Goal: Complete application form

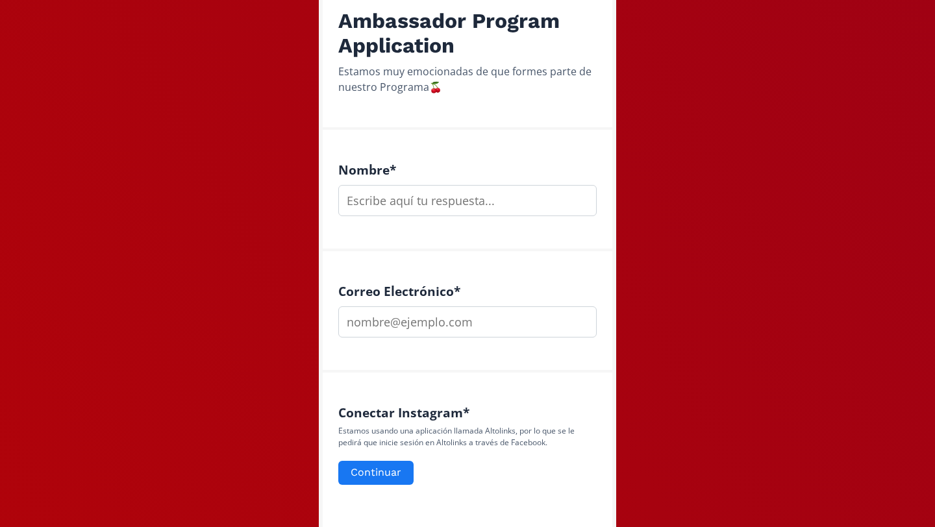
scroll to position [257, 0]
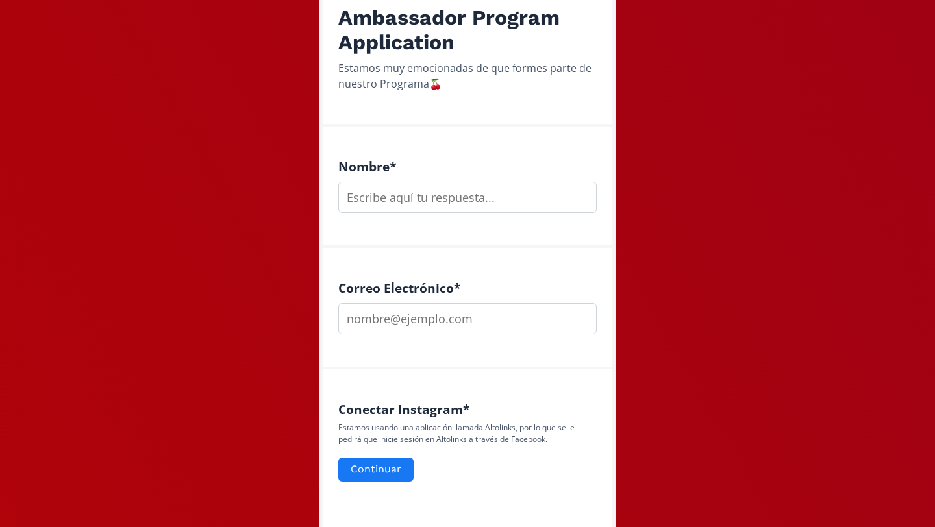
click at [489, 192] on input "text" at bounding box center [467, 197] width 258 height 31
type input "[PERSON_NAME]"
click at [493, 312] on input "email" at bounding box center [467, 318] width 258 height 31
type input "a"
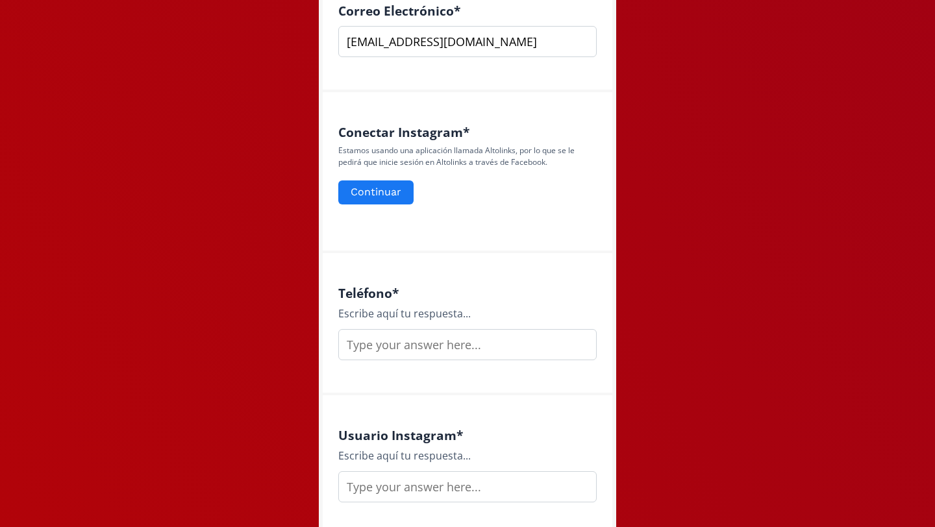
scroll to position [565, 0]
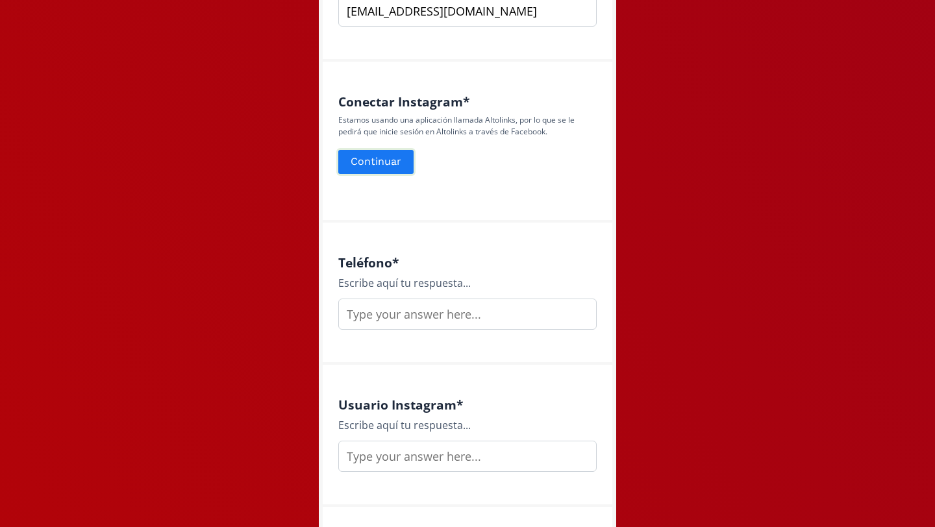
type input "[EMAIL_ADDRESS][DOMAIN_NAME]"
click at [388, 167] on button "Continuar" at bounding box center [375, 162] width 79 height 28
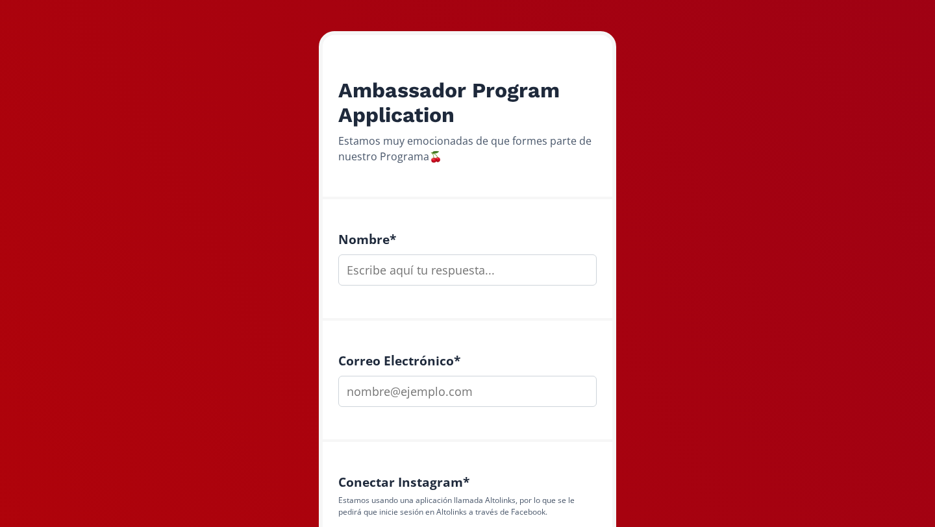
scroll to position [584, 0]
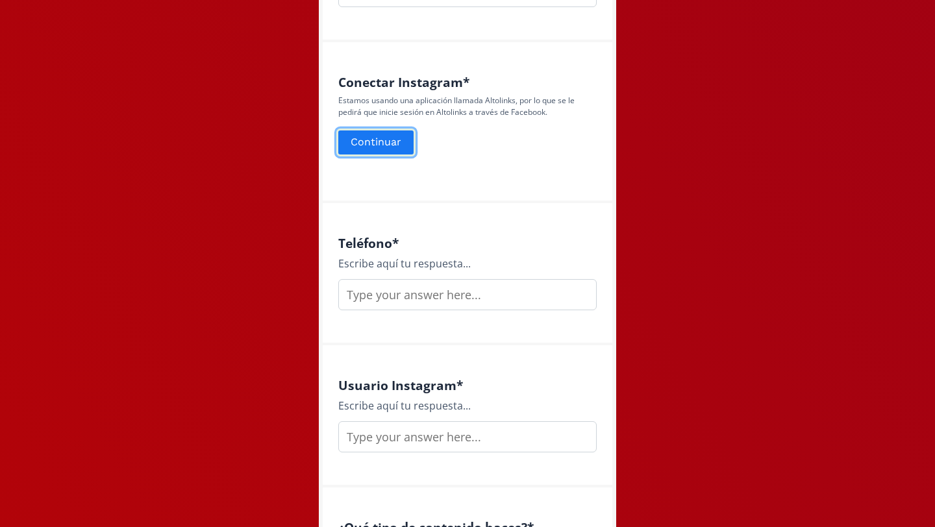
click at [401, 138] on button "Continuar" at bounding box center [375, 143] width 79 height 28
